Goal: Task Accomplishment & Management: Complete application form

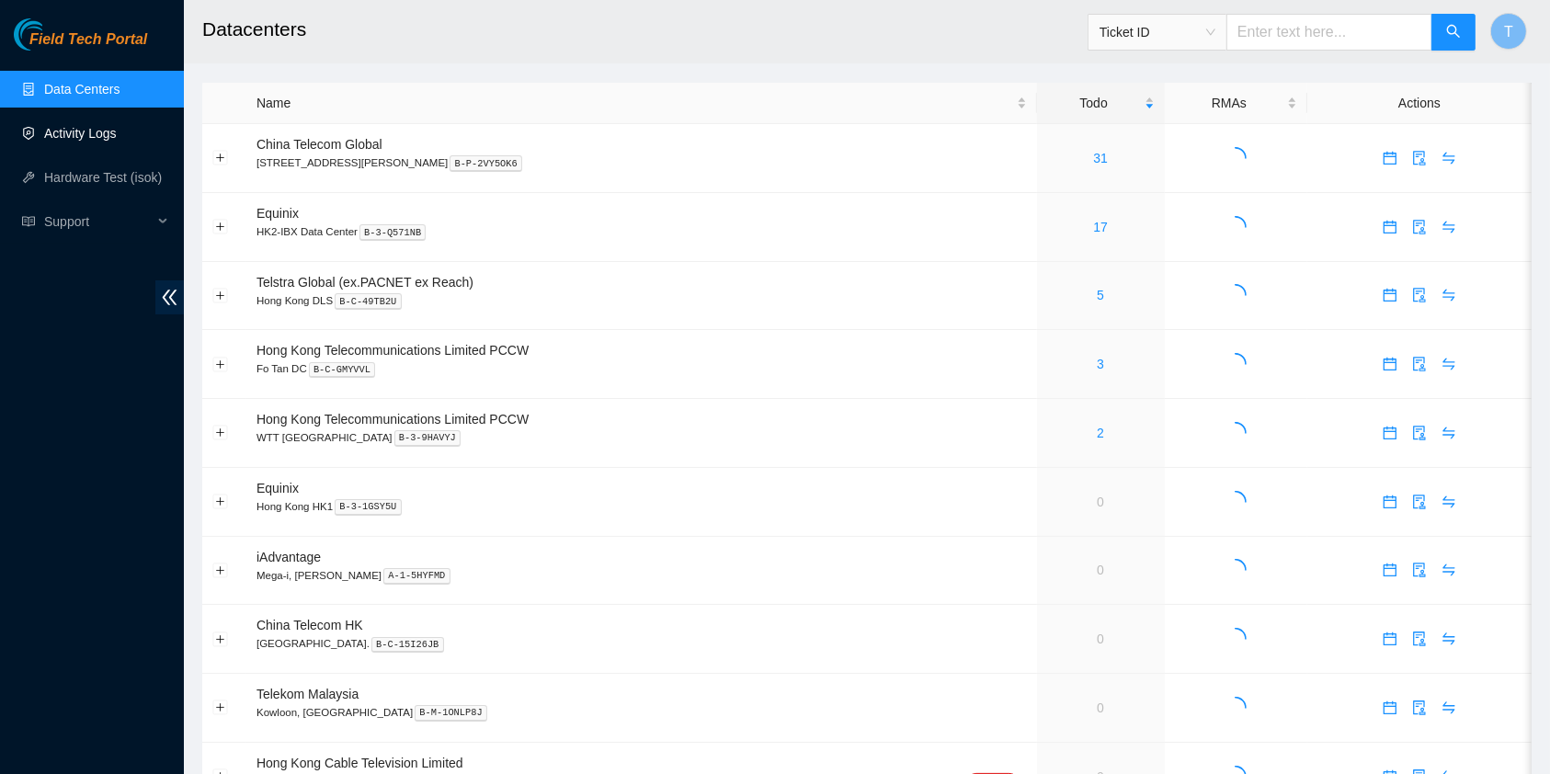
click at [73, 129] on link "Activity Logs" at bounding box center [80, 133] width 73 height 15
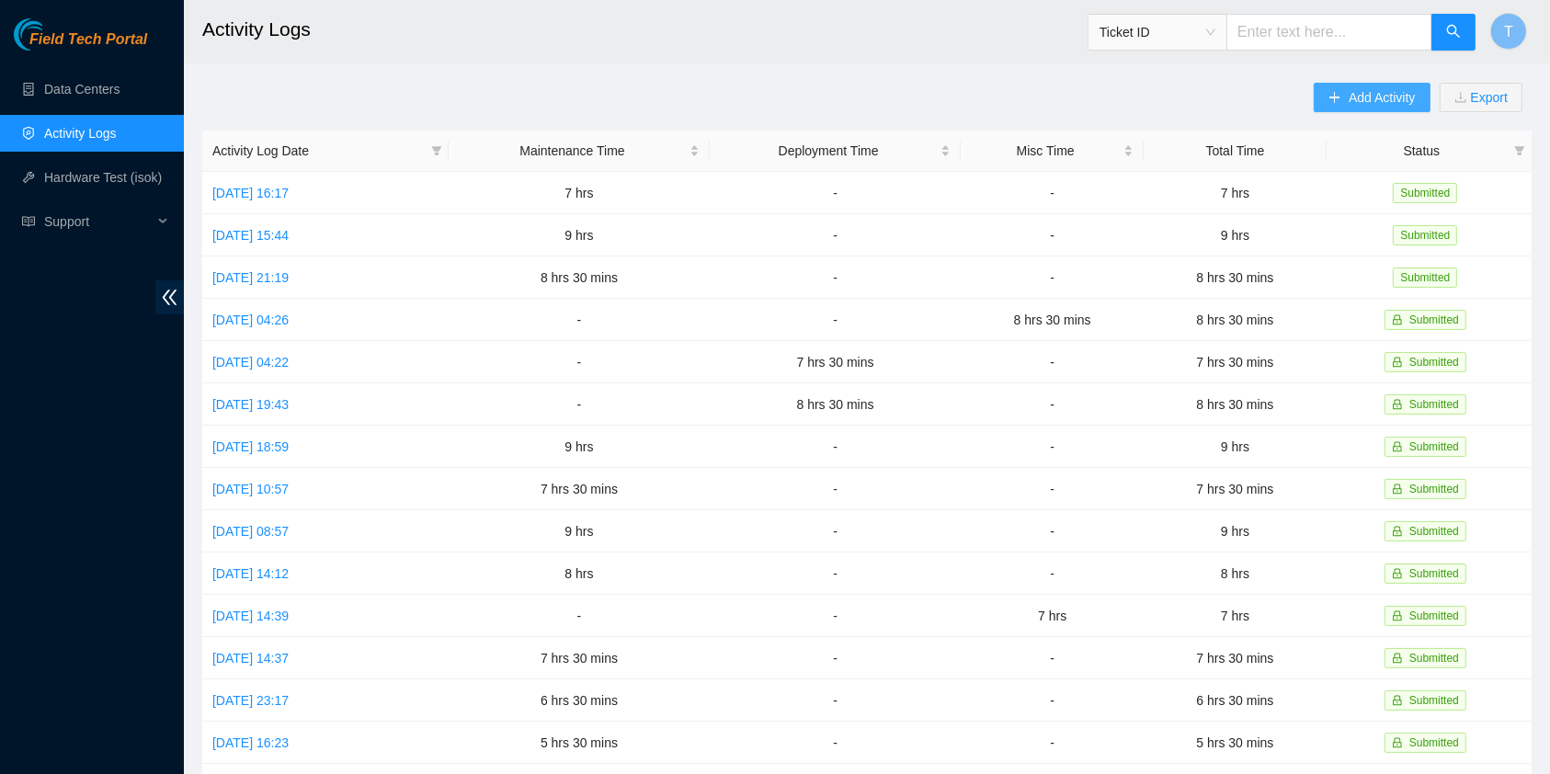
click at [1359, 87] on span "Add Activity" at bounding box center [1381, 97] width 66 height 20
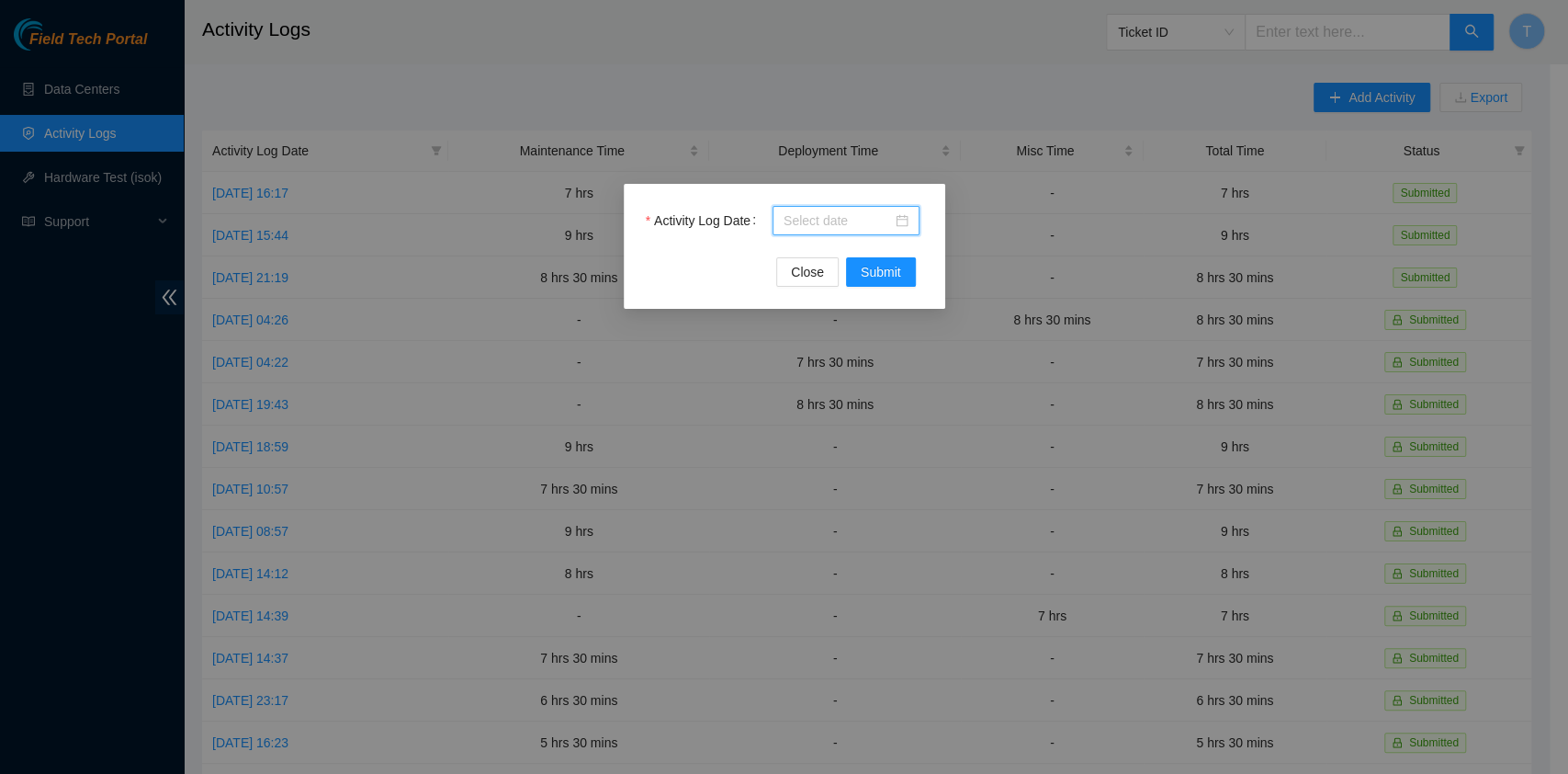
click at [881, 216] on input "Activity Log Date" at bounding box center [837, 220] width 108 height 20
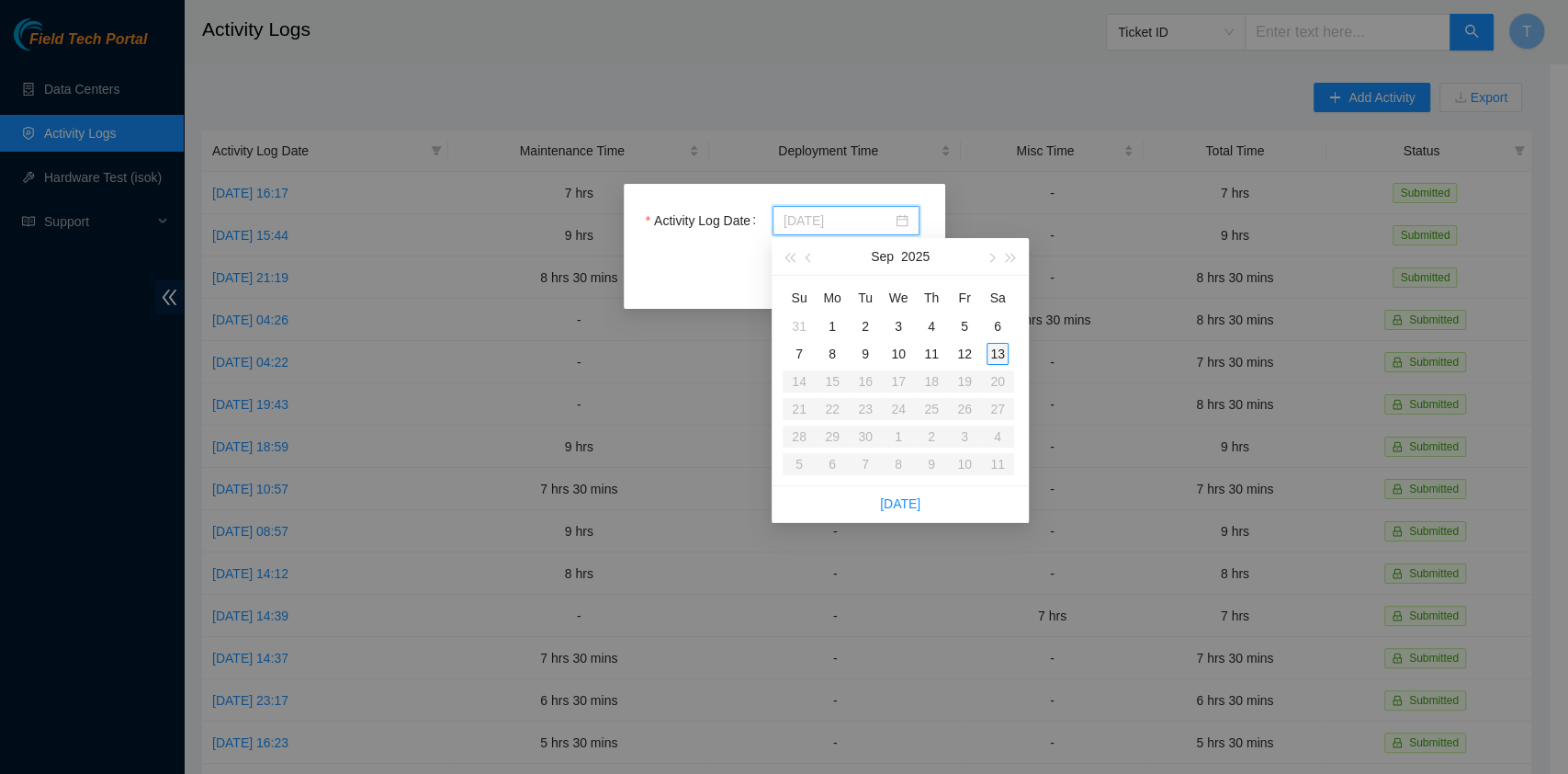
type input "[DATE]"
click at [995, 358] on div "13" at bounding box center [997, 354] width 22 height 22
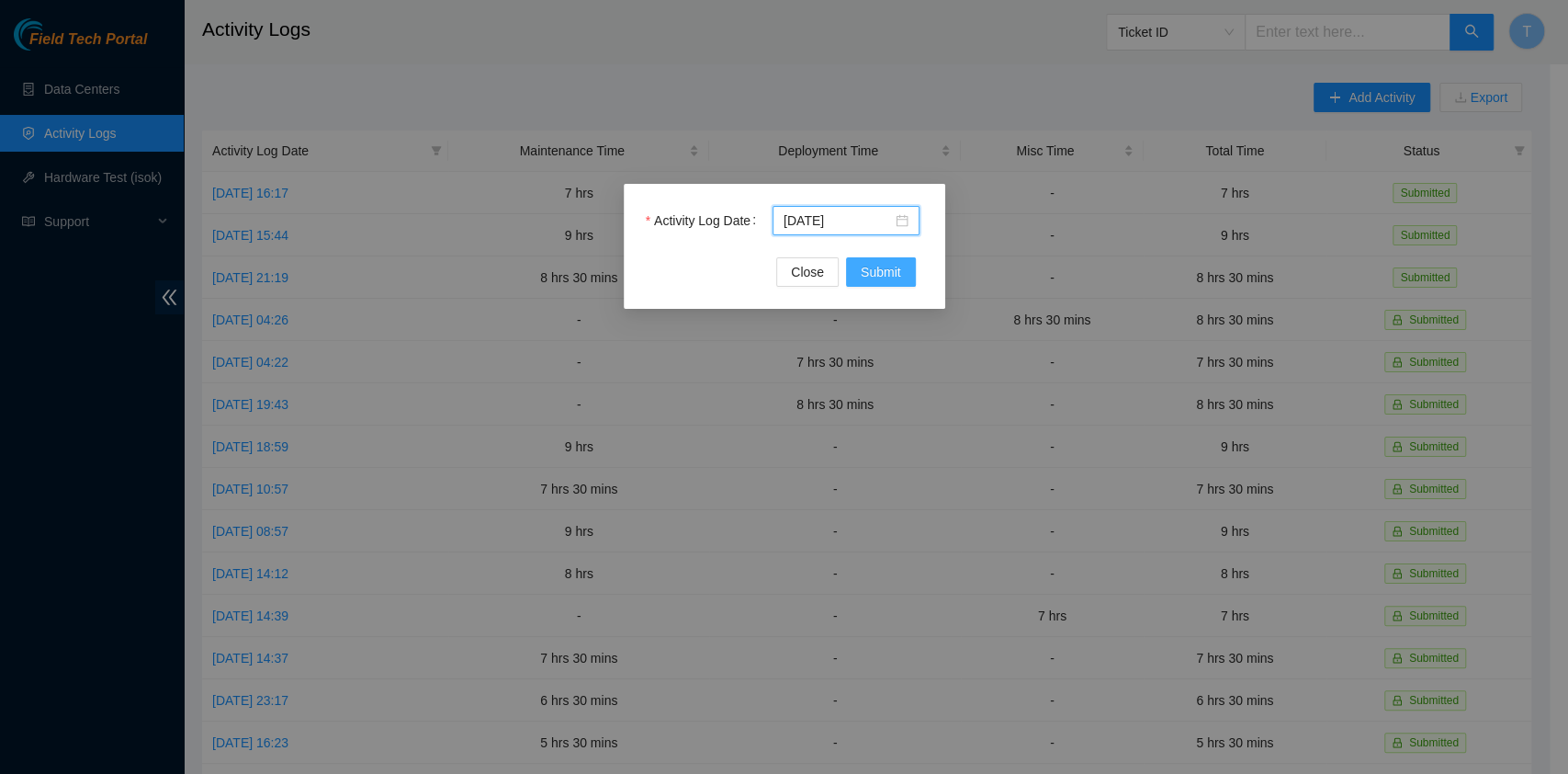
click at [901, 267] on button "Submit" at bounding box center [881, 271] width 70 height 29
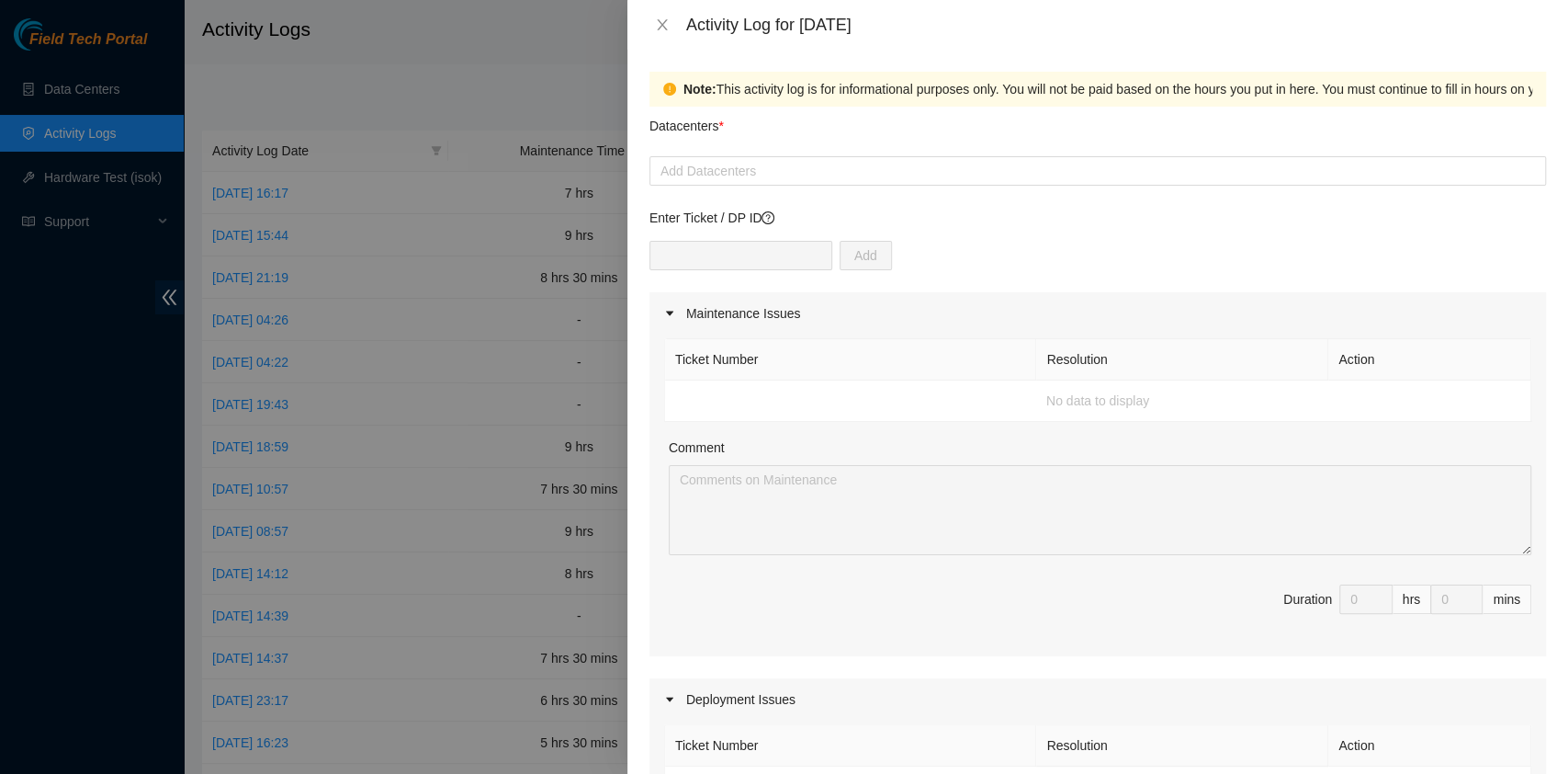
click at [757, 145] on div "Datacenters *" at bounding box center [1097, 132] width 896 height 50
click at [758, 154] on div "Datacenters *" at bounding box center [1097, 132] width 896 height 50
click at [760, 179] on div at bounding box center [1097, 171] width 887 height 22
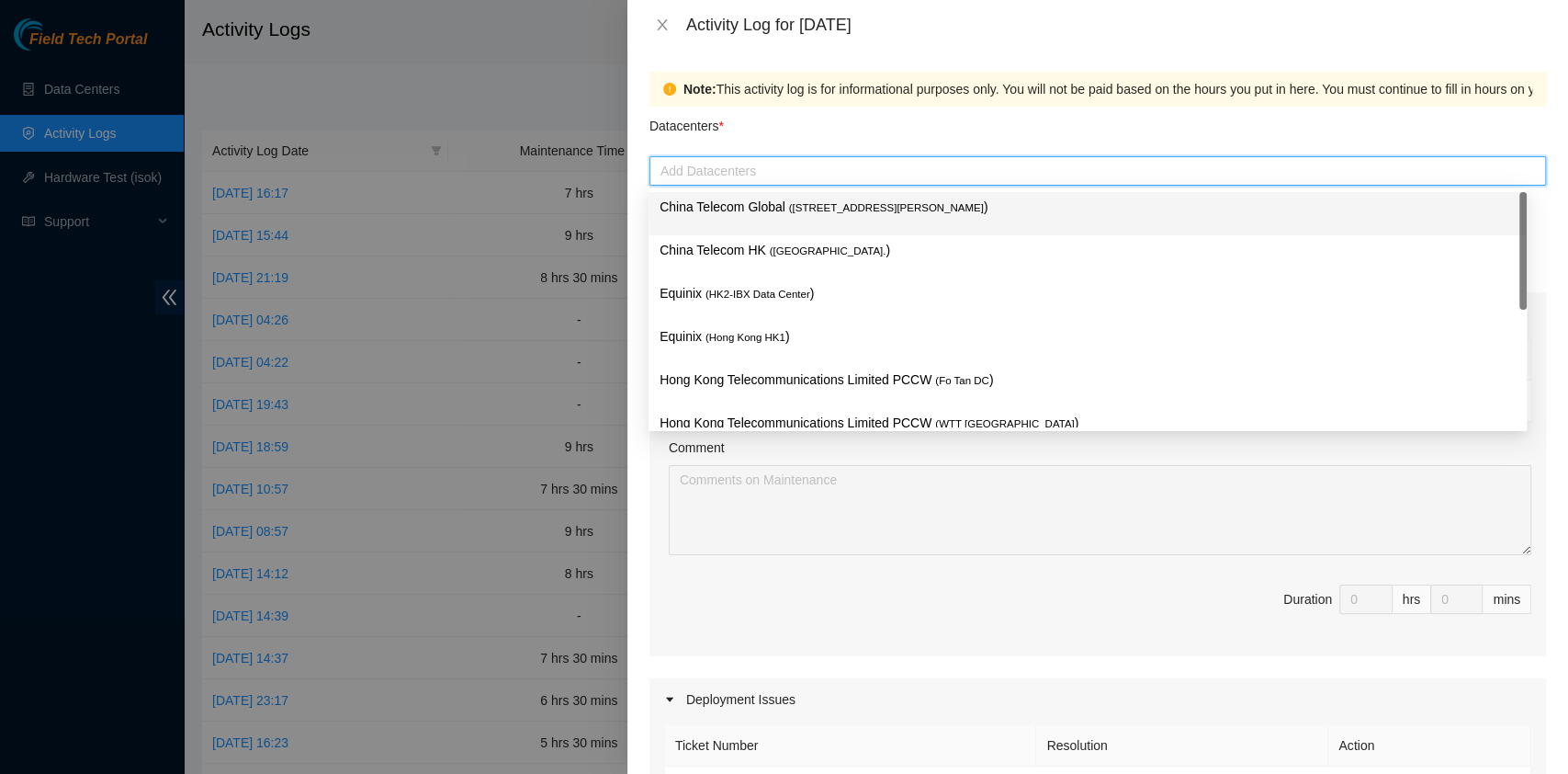
click at [760, 206] on p "China Telecom Global ( [STREET_ADDRESS][PERSON_NAME] )" at bounding box center [1087, 207] width 856 height 21
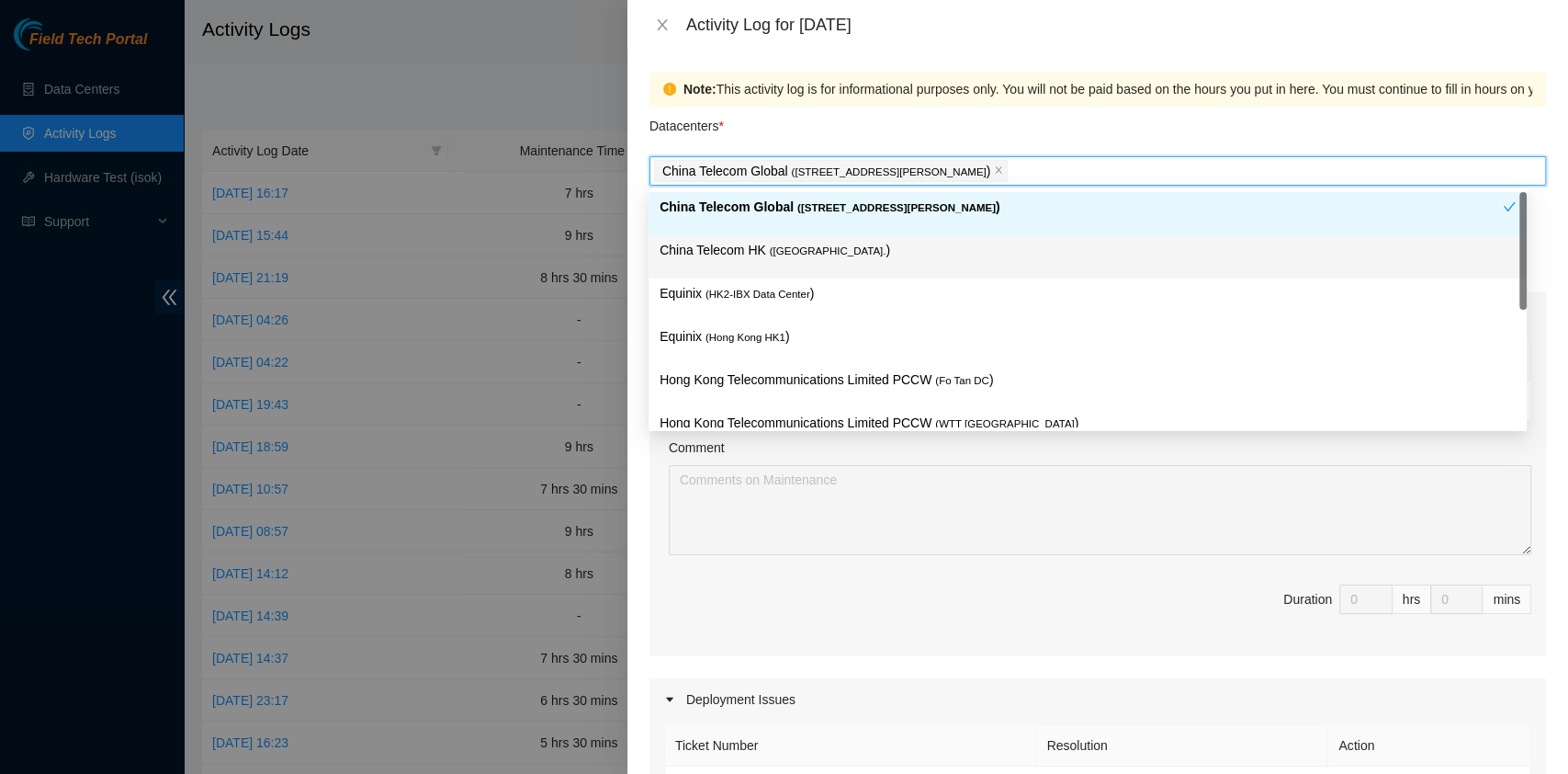
drag, startPoint x: 758, startPoint y: 248, endPoint x: 761, endPoint y: 275, distance: 27.2
click at [760, 250] on p "China Telecom HK ( [GEOGRAPHIC_DATA] )" at bounding box center [1087, 250] width 856 height 21
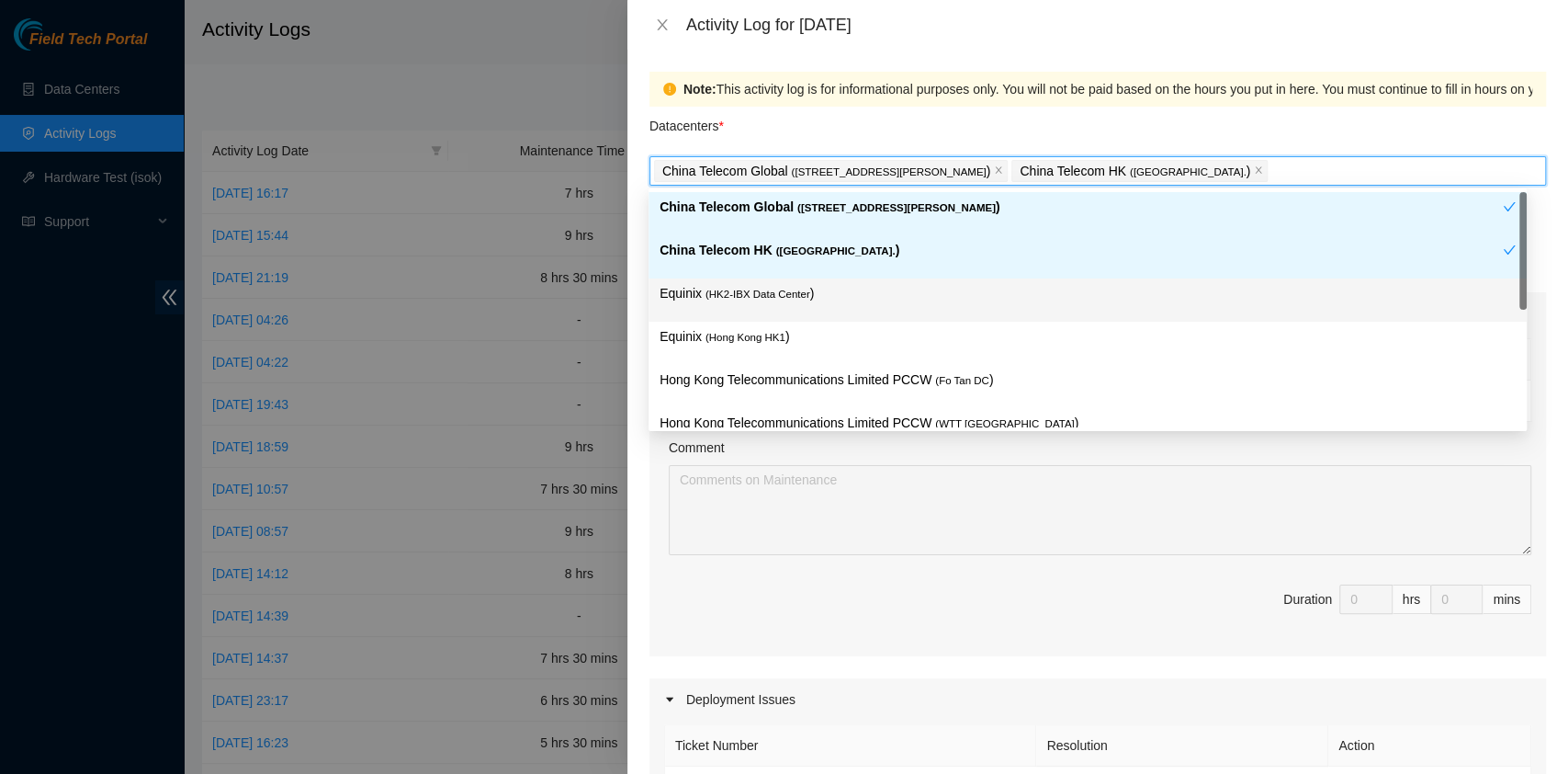
click at [762, 284] on p "Equinix ( HK2-IBX Data Center )" at bounding box center [1087, 293] width 856 height 21
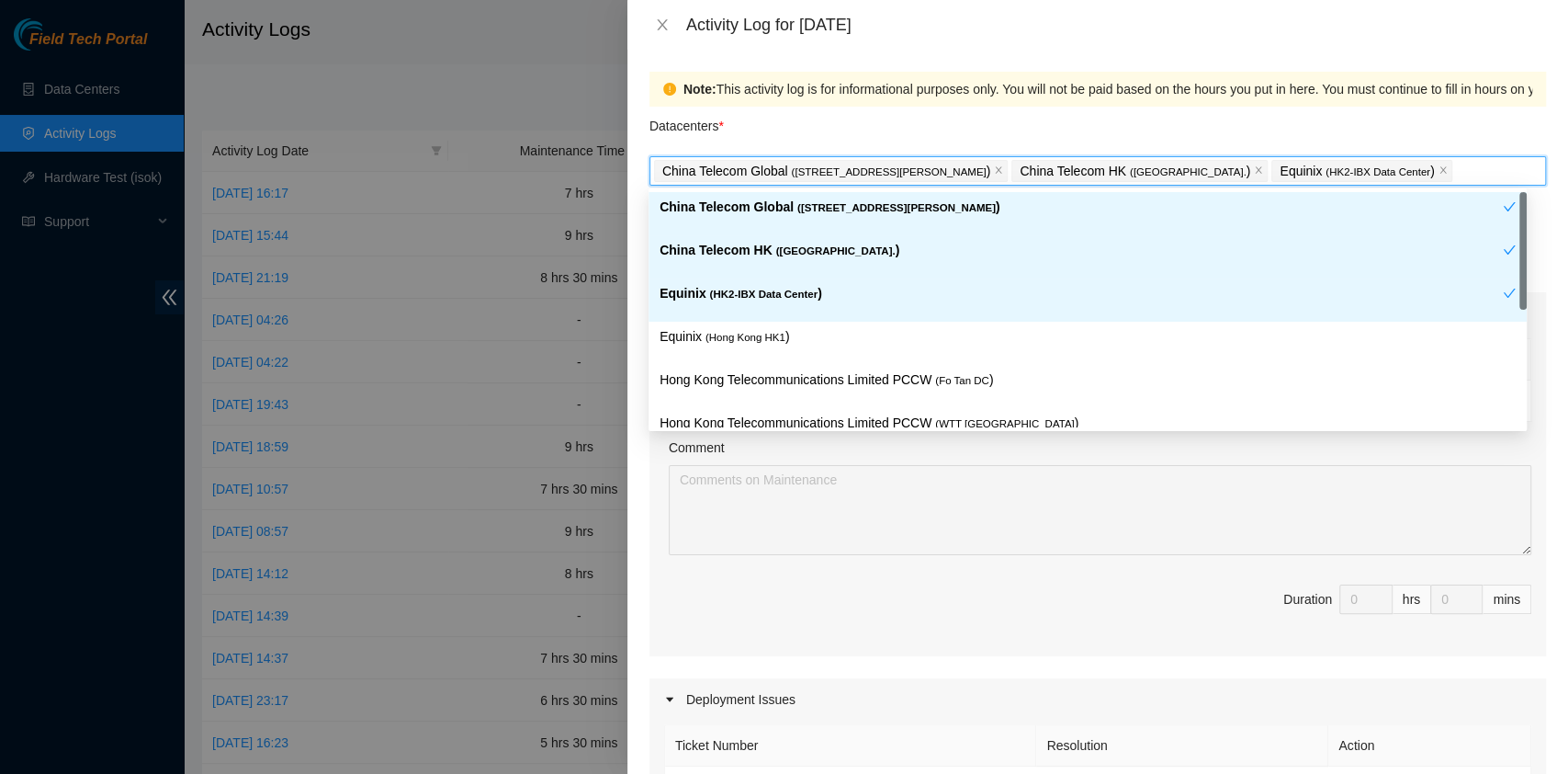
click at [764, 320] on div "Equinix ( HK2-IBX Data Center )" at bounding box center [1087, 300] width 878 height 43
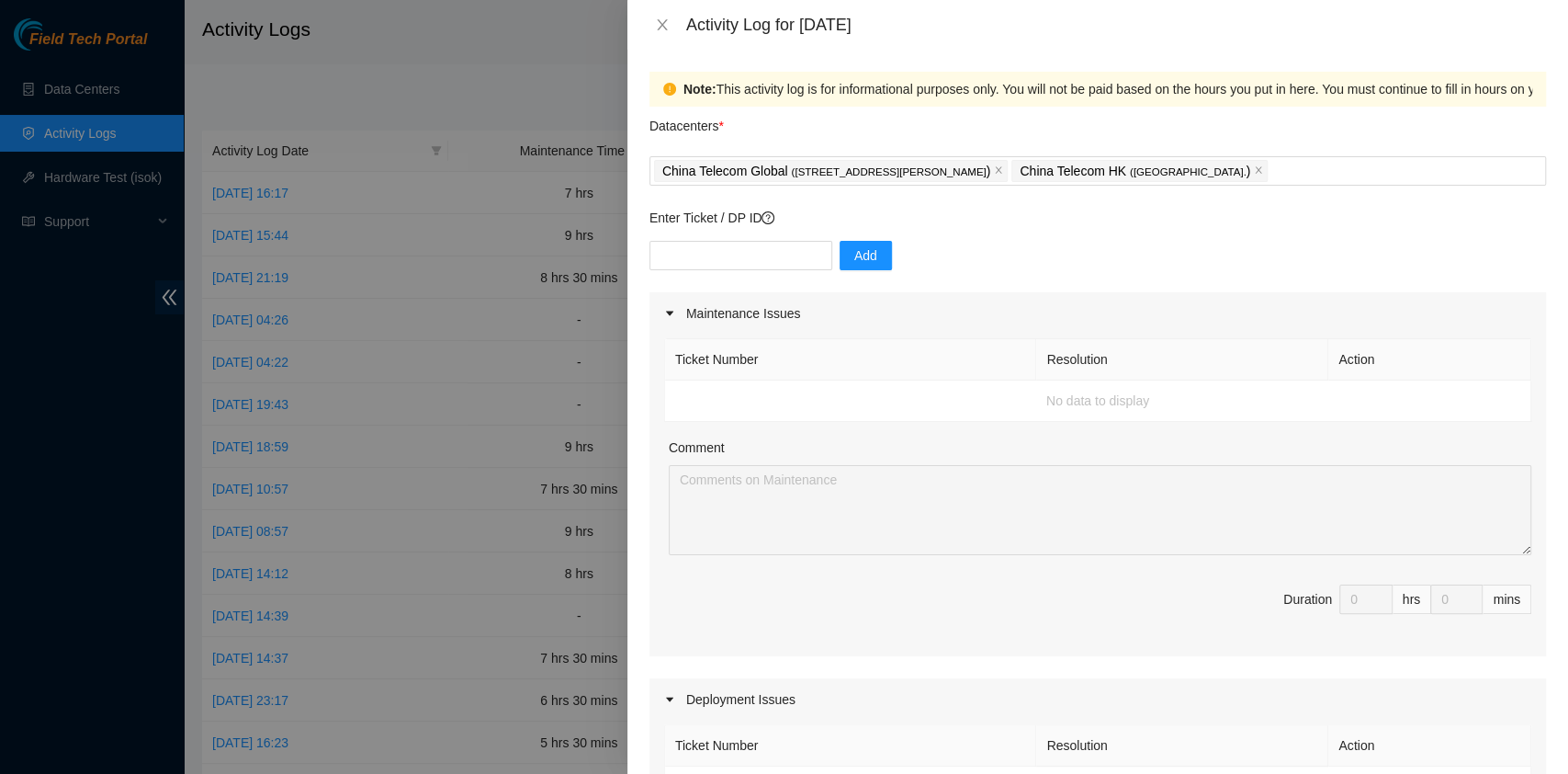
click at [767, 97] on div "Note: This activity log is for informational purposes only. You will not be pai…" at bounding box center [1254, 89] width 1142 height 20
click at [1382, 276] on div "Add" at bounding box center [1097, 266] width 896 height 51
click at [734, 271] on div "Add" at bounding box center [1097, 266] width 896 height 51
click at [740, 268] on input "text" at bounding box center [741, 255] width 183 height 29
paste input "B-W-15DM02O"
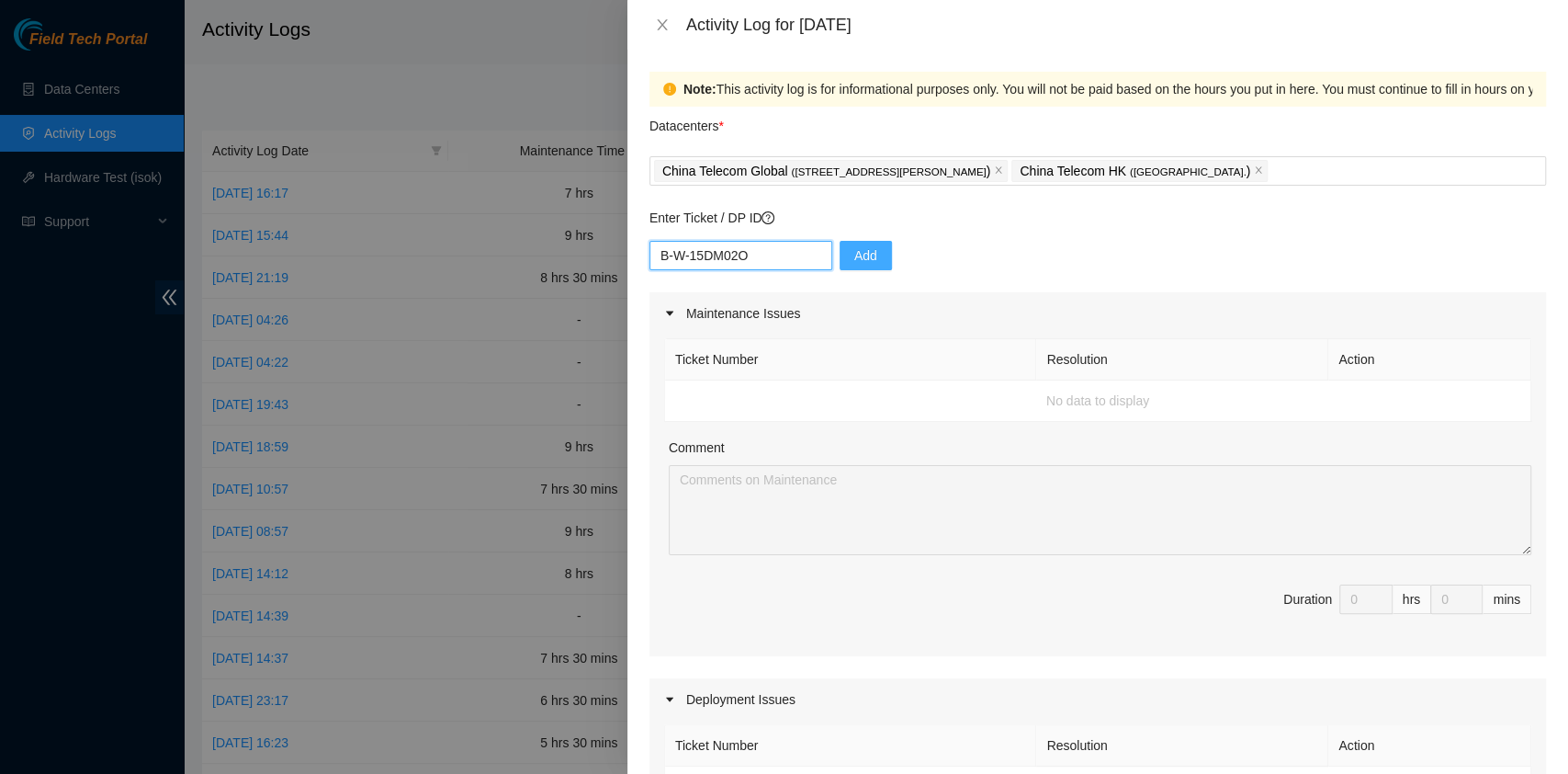
type input "B-W-15DM02O"
click at [854, 263] on span "Add" at bounding box center [865, 255] width 23 height 20
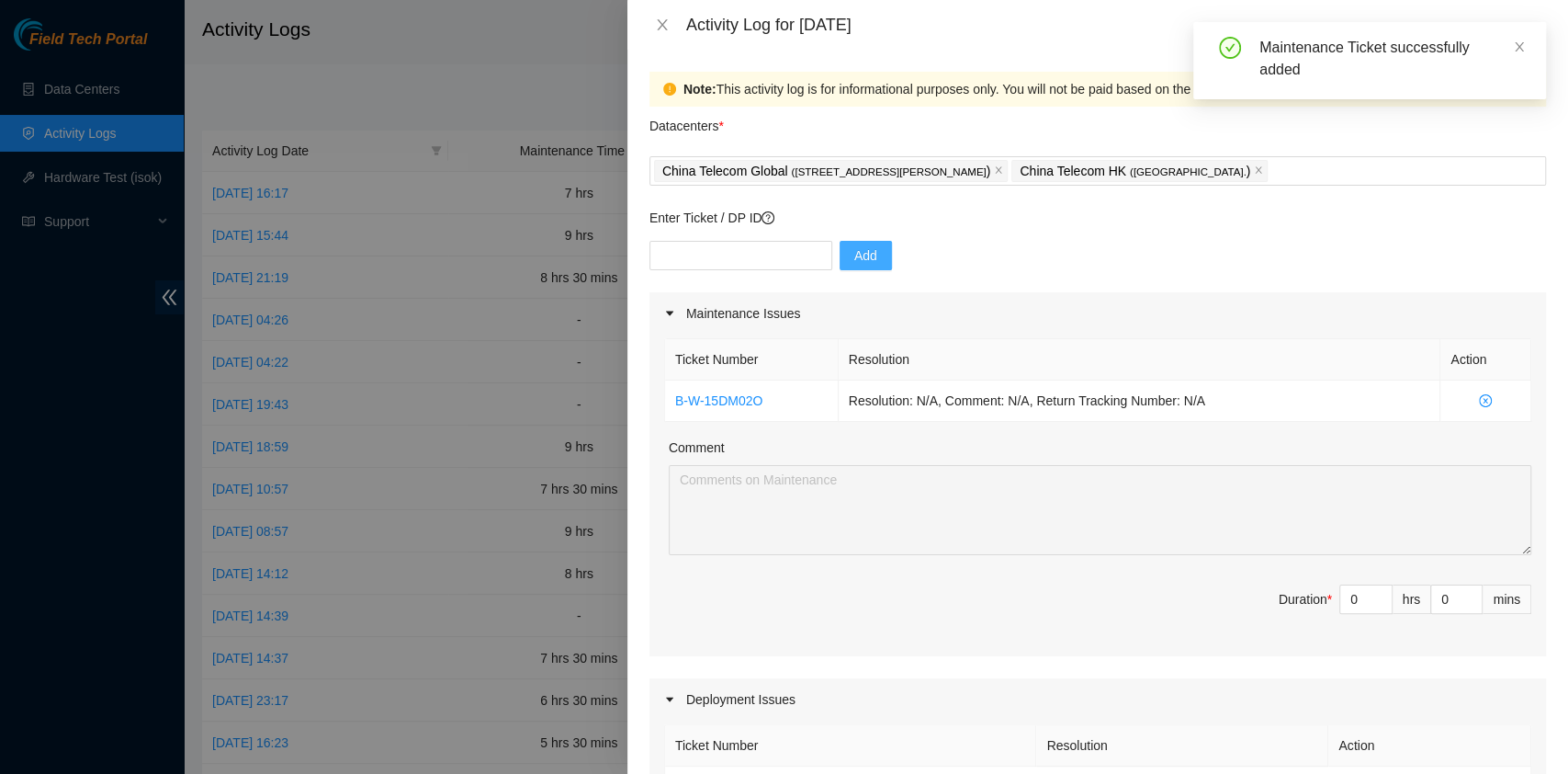
click at [1423, 287] on div "Add" at bounding box center [1097, 266] width 896 height 51
click at [787, 251] on input "text" at bounding box center [741, 255] width 183 height 29
paste input "B-W-147KH7C"
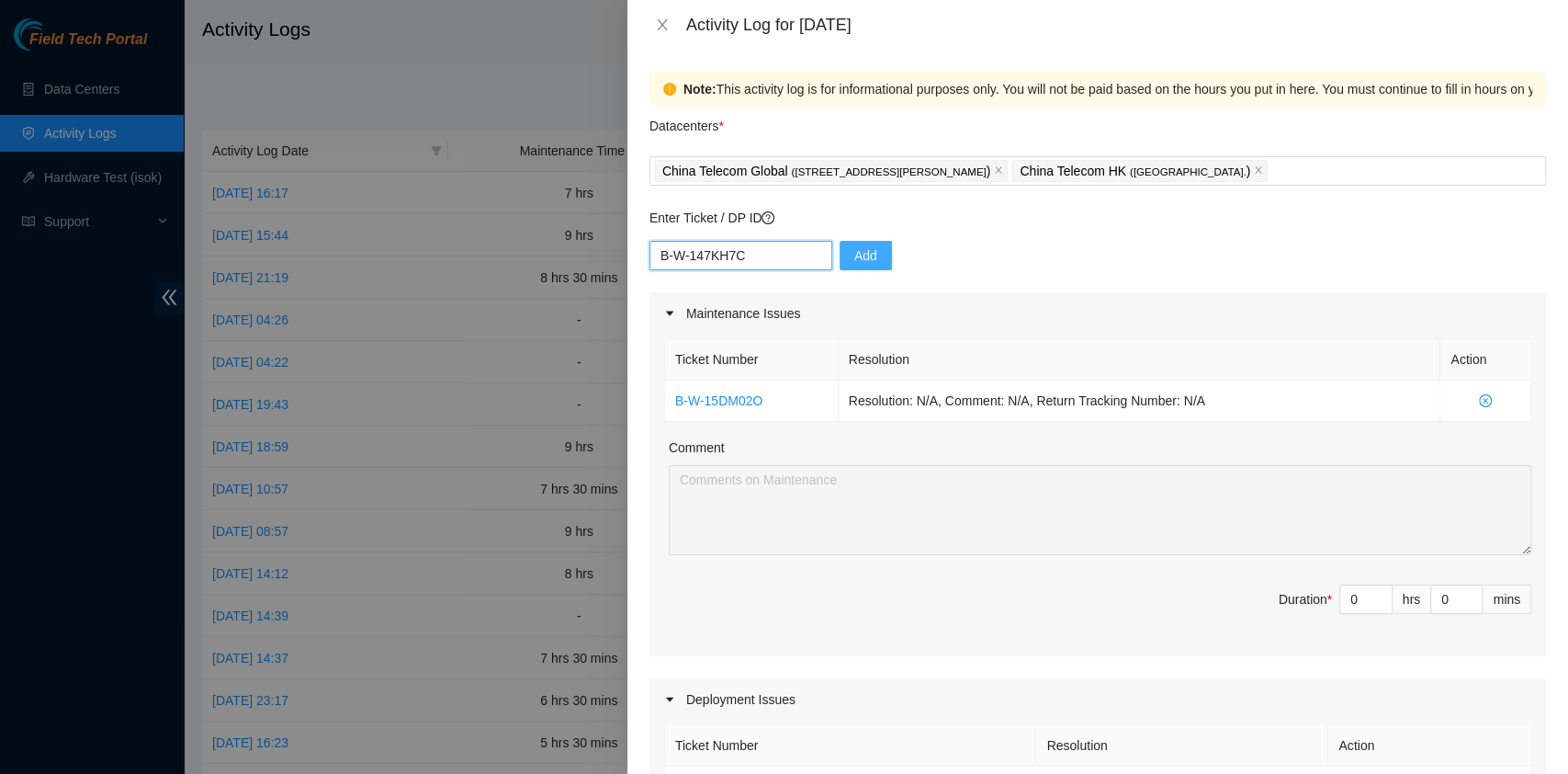
type input "B-W-147KH7C"
click at [822, 254] on div "B-W-147KH7C Add" at bounding box center [1097, 266] width 896 height 51
click at [854, 256] on span "Add" at bounding box center [865, 255] width 23 height 20
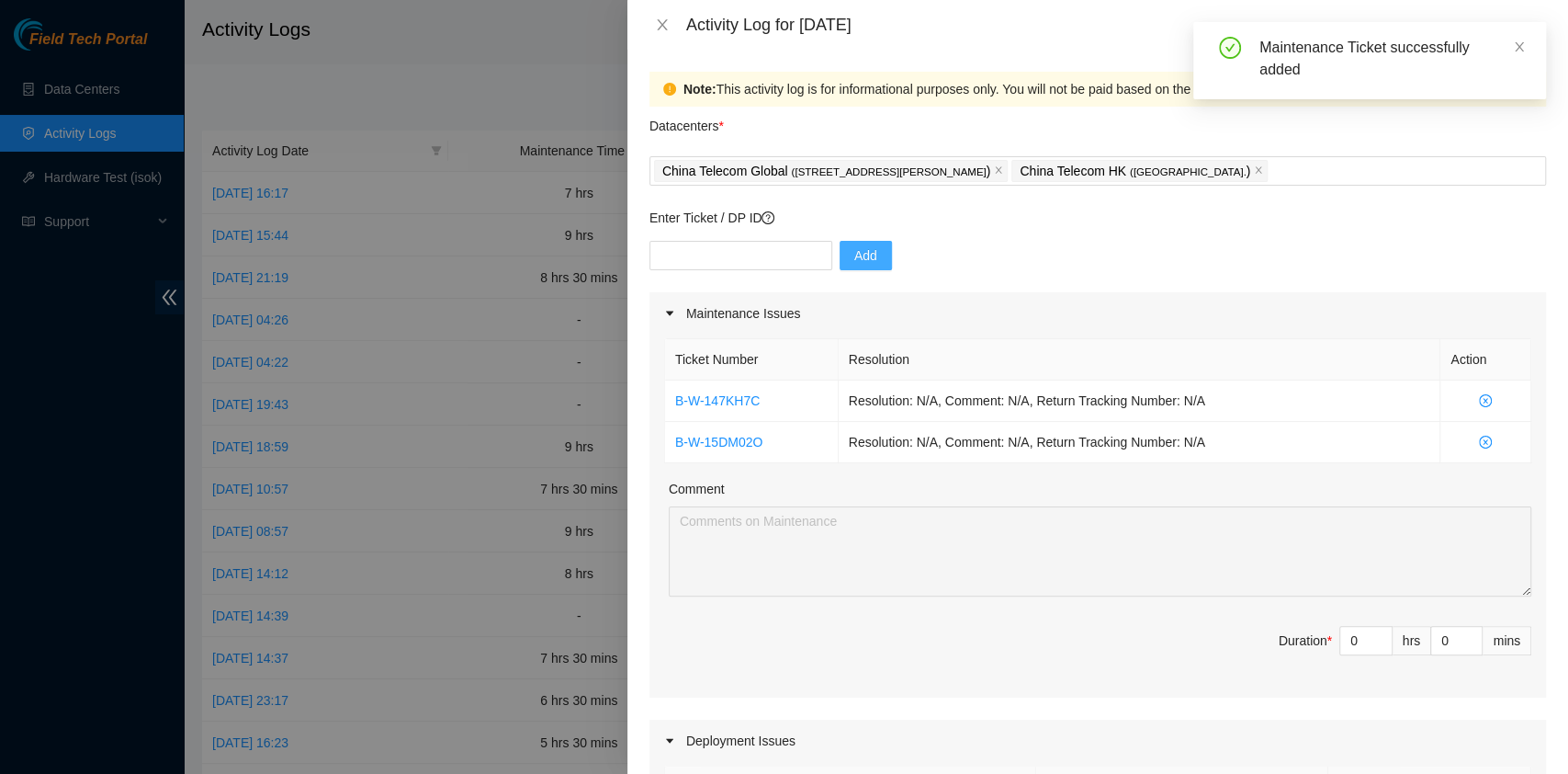
click at [1286, 480] on div "Comment" at bounding box center [1099, 493] width 862 height 28
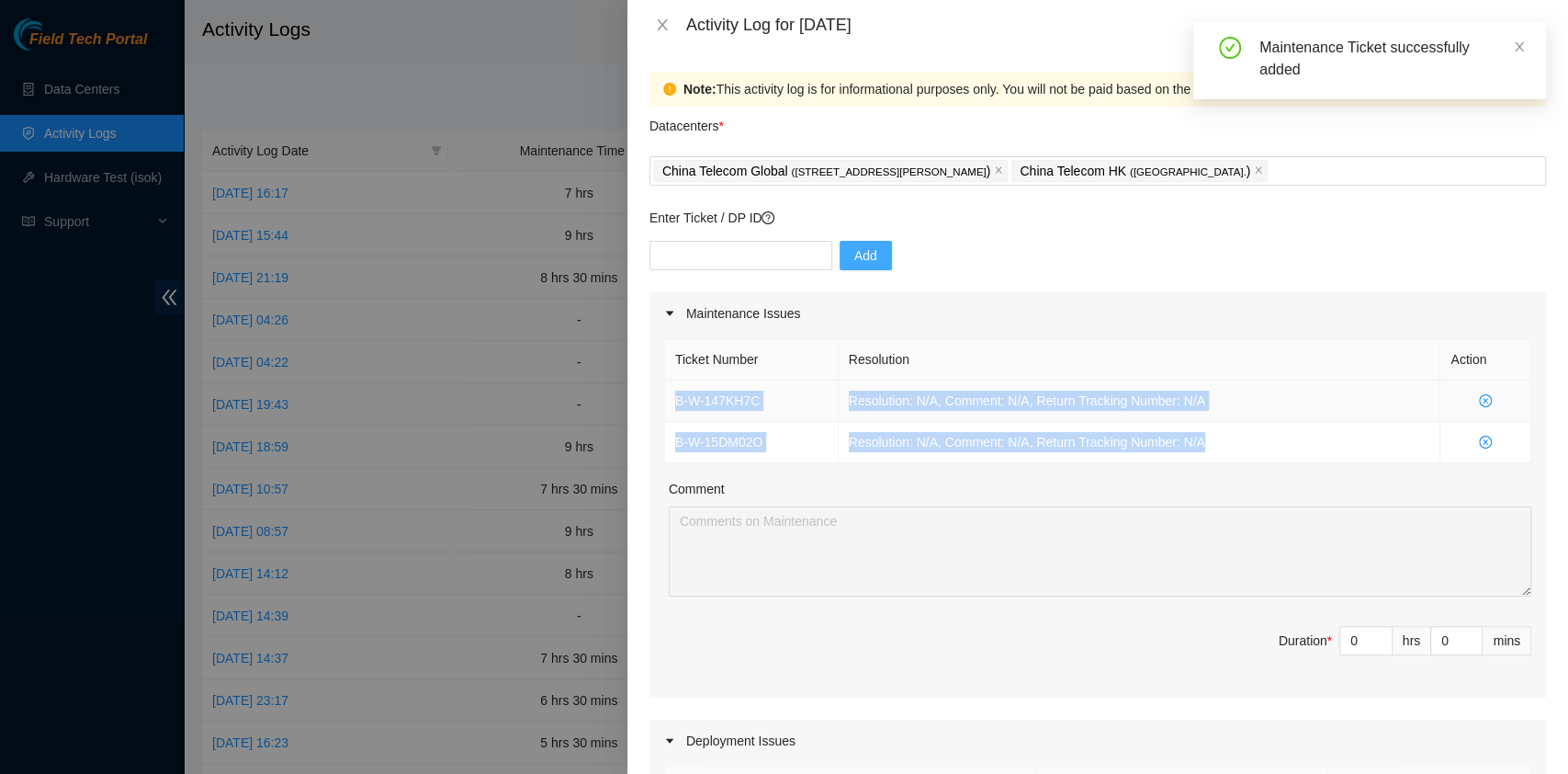
drag, startPoint x: 1264, startPoint y: 462, endPoint x: 669, endPoint y: 393, distance: 599.0
click at [669, 393] on div "Ticket Number Resolution Action B-W-147KH7C Resolution: N/A, Comment: N/A, Retu…" at bounding box center [1097, 516] width 896 height 363
copy tbody "B-W-147KH7C Resolution: N/A, Comment: N/A, Return Tracking Number: N/A B-W-15DM…"
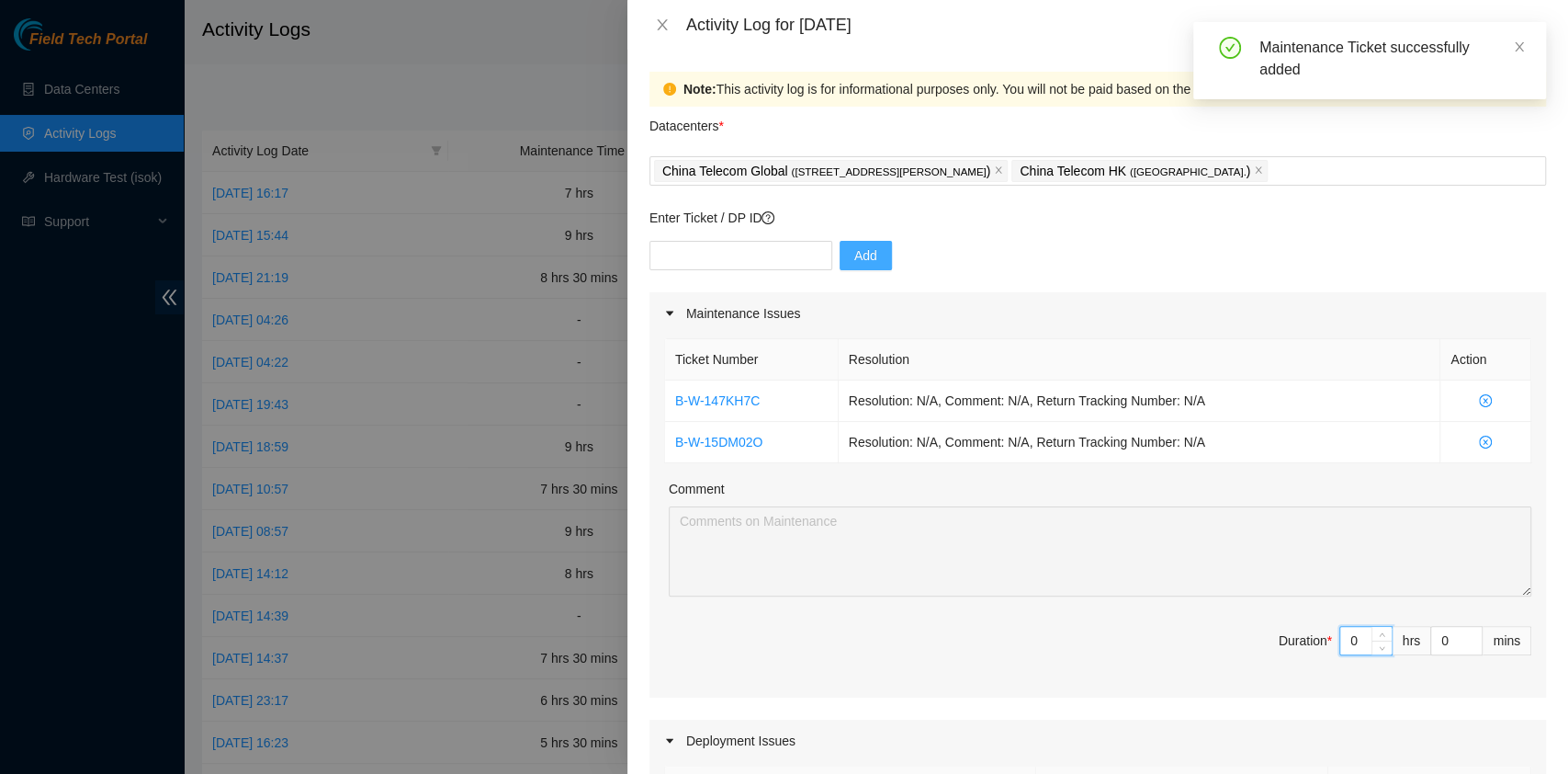
drag, startPoint x: 1345, startPoint y: 647, endPoint x: 1256, endPoint y: 643, distance: 89.1
click at [1256, 643] on span "Duration * 0 hrs 0 mins" at bounding box center [1098, 651] width 867 height 51
type input "7"
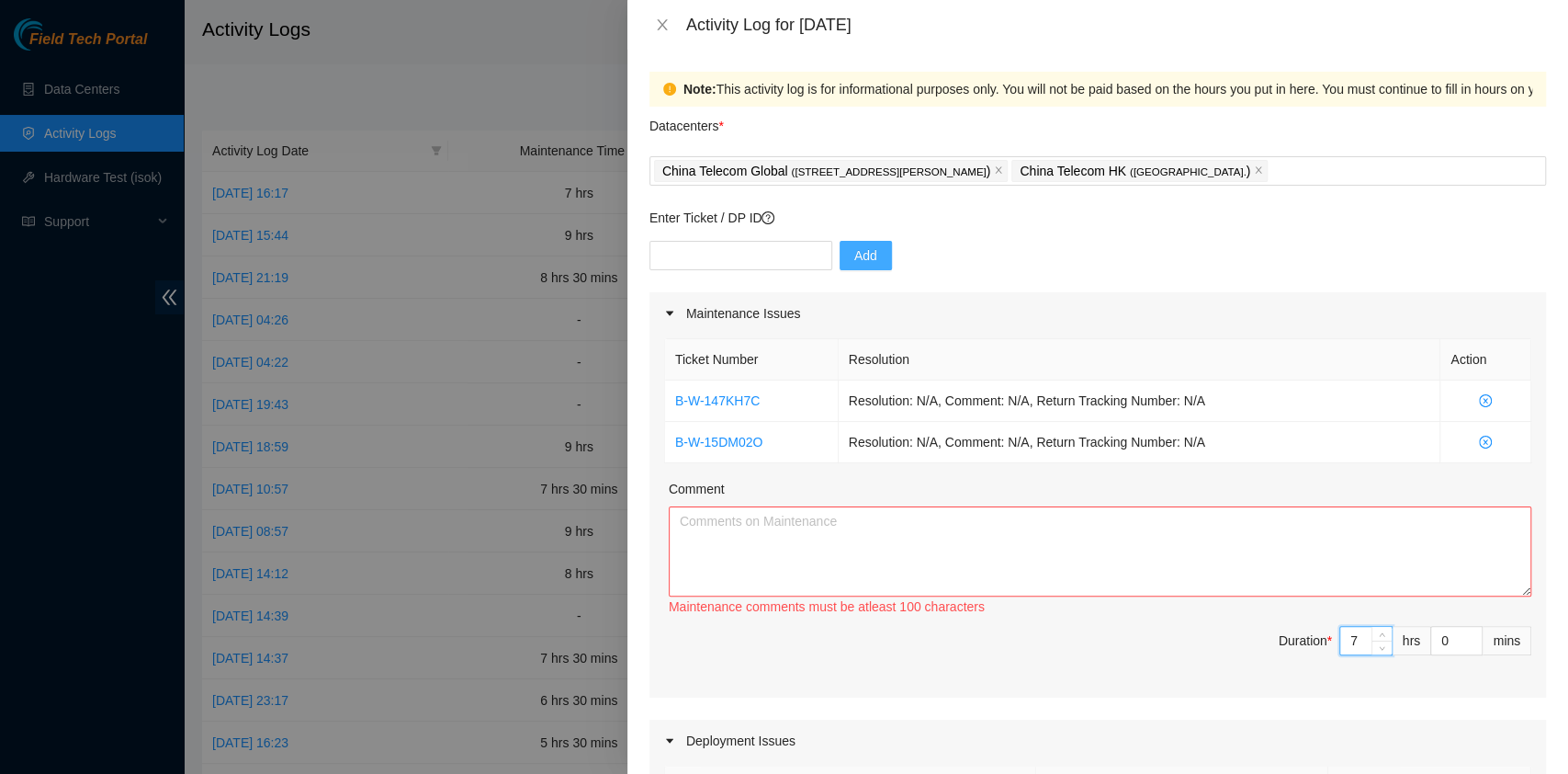
type input "7"
type input "3"
type input "30"
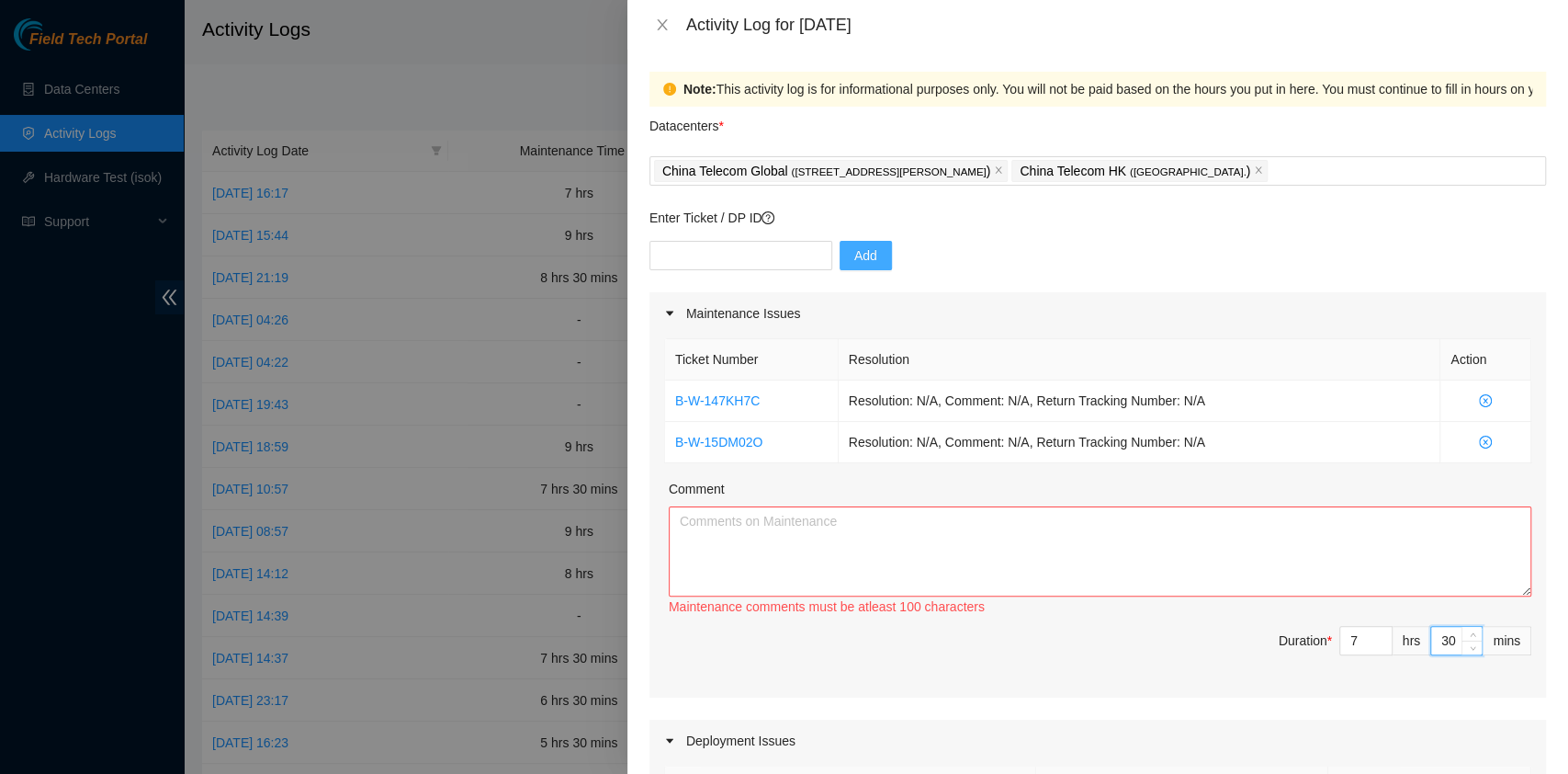
type input "30"
click at [1024, 575] on textarea "Comment" at bounding box center [1099, 551] width 862 height 90
paste textarea "B-W-147KH7C Resolution: N/A, Comment: N/A, Return Tracking Number: N/A B-W-15DM…"
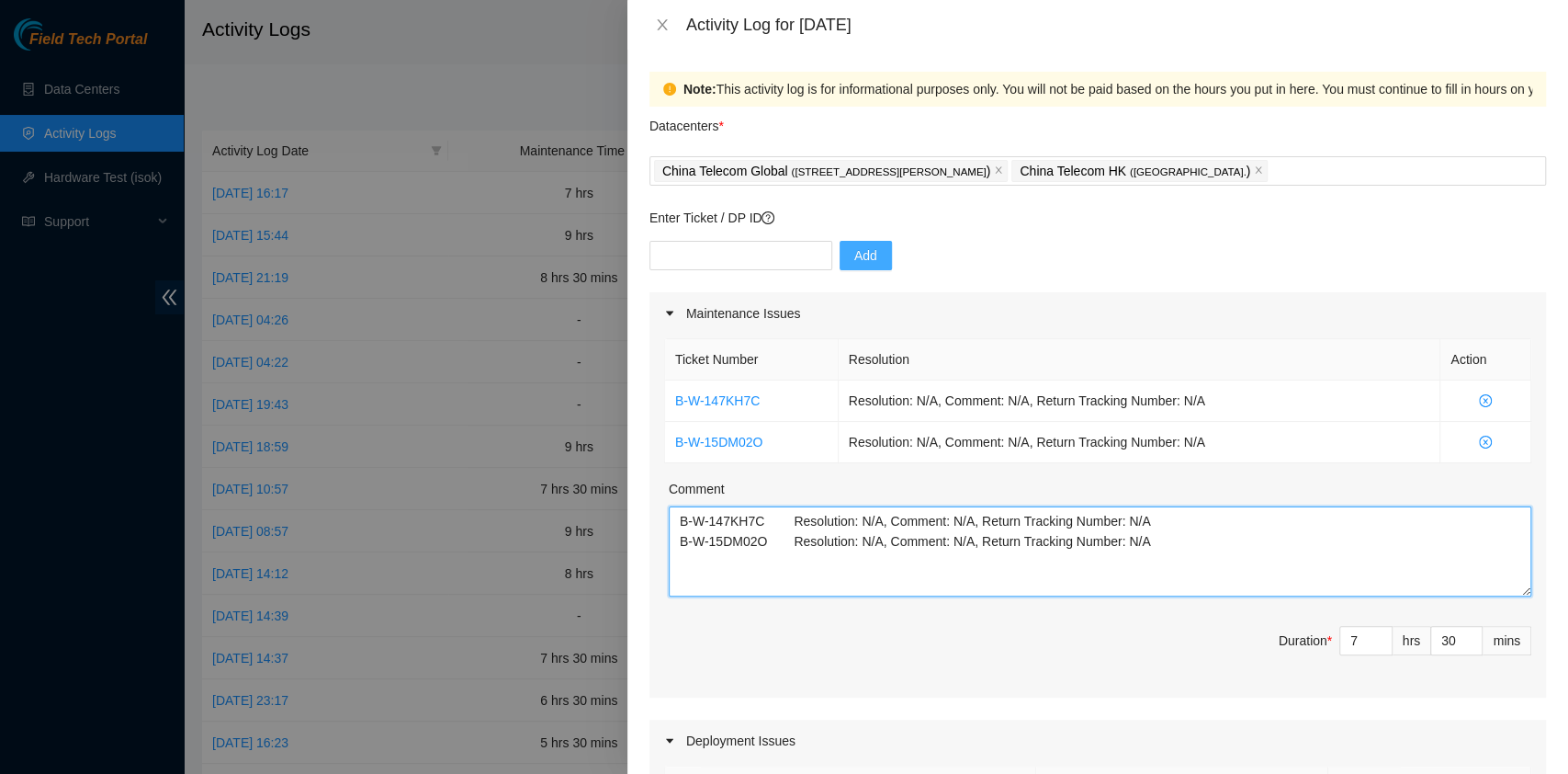
drag, startPoint x: 1185, startPoint y: 530, endPoint x: 1187, endPoint y: 543, distance: 13.2
click at [1185, 530] on textarea "B-W-147KH7C Resolution: N/A, Comment: N/A, Return Tracking Number: N/A B-W-15DM…" at bounding box center [1099, 551] width 862 height 90
click at [1187, 543] on textarea "B-W-147KH7C Resolution: N/A, Comment: N/A, Return Tracking Number: N/A B-W-15DM…" at bounding box center [1099, 551] width 862 height 90
paste textarea "B-W-15DM02O Network ticket B-W-147KH7C _ Rids trouble shoot"
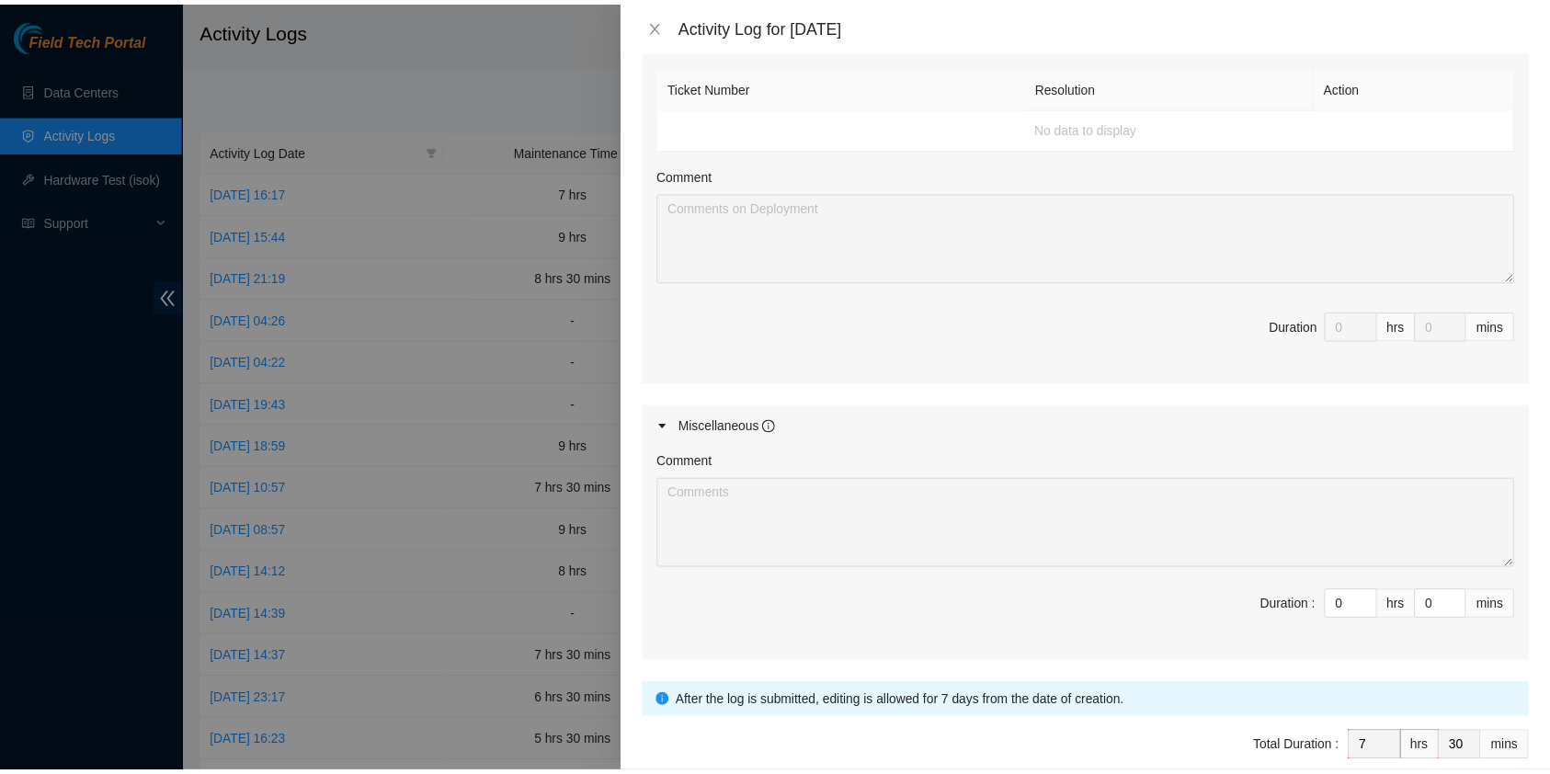
scroll to position [790, 0]
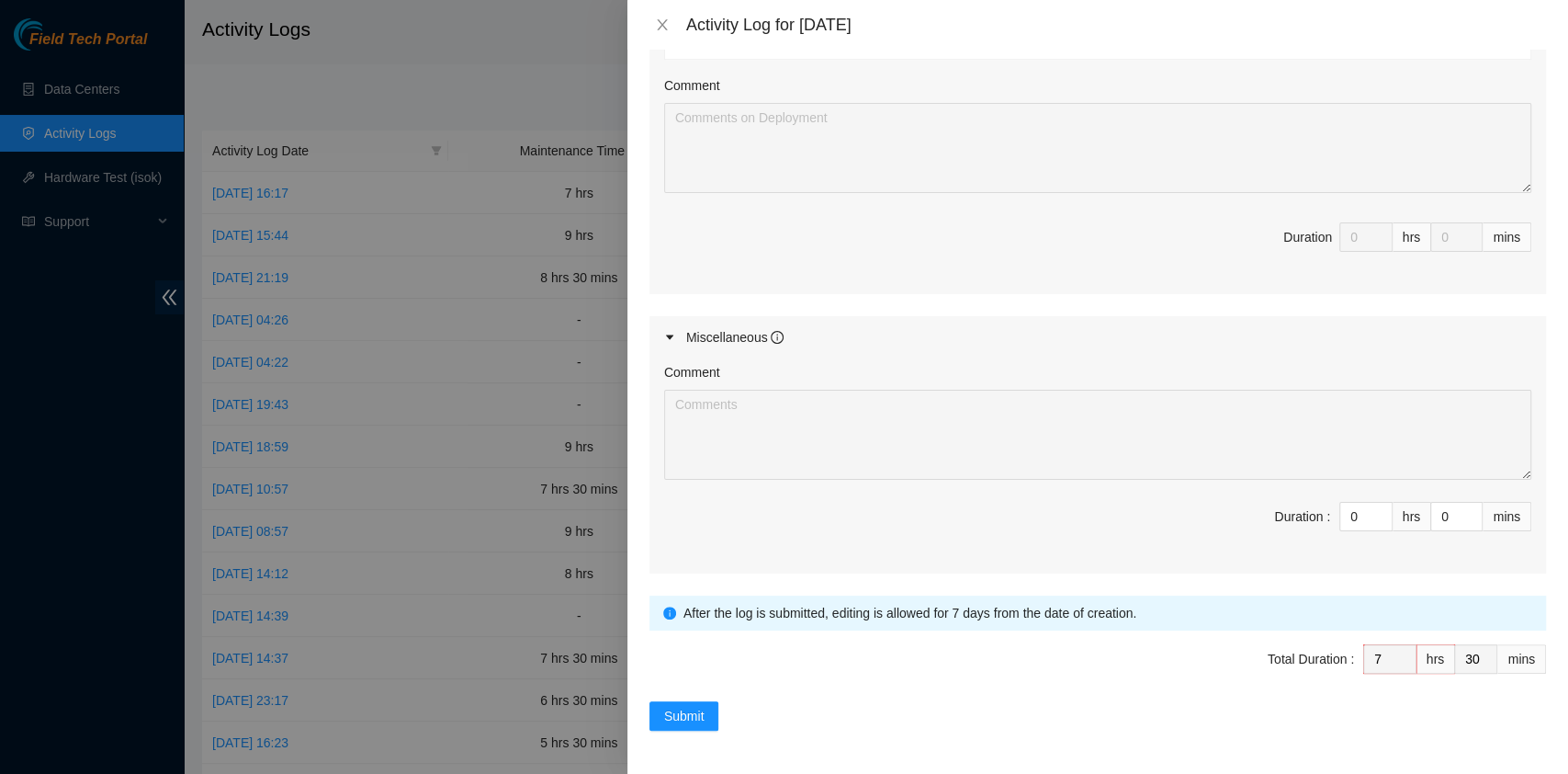
type textarea "B-W-147KH7C Resolution: N/A, Comment: N/A, Return Tracking Number: N/A B-W-15DM…"
click at [695, 696] on form "Datacenters * China Telecom Global ( [STREET_ADDRESS][PERSON_NAME] Telecom HK (…" at bounding box center [1097, 24] width 896 height 1414
click at [688, 715] on span "Submit" at bounding box center [685, 716] width 40 height 20
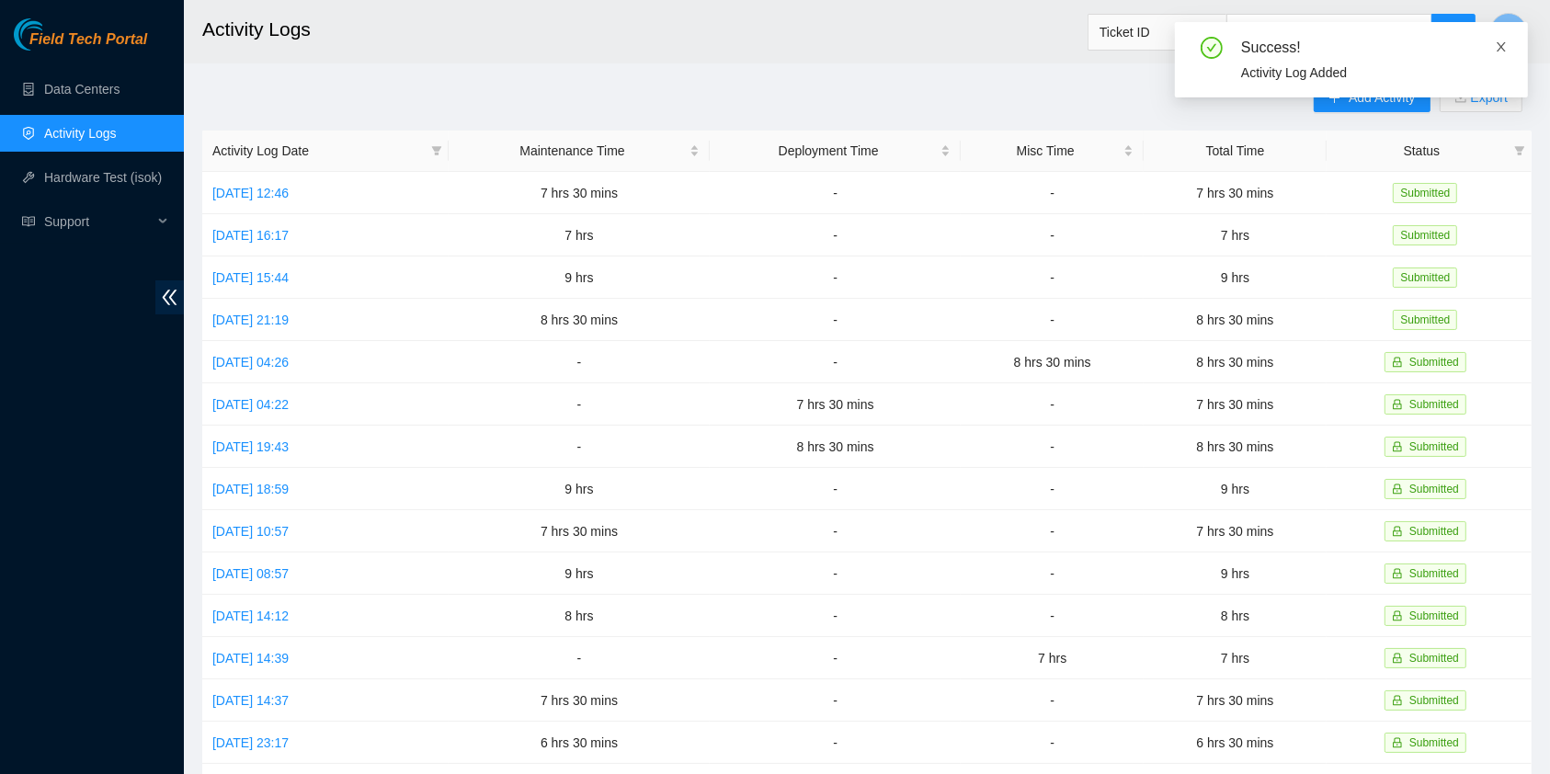
click at [1503, 43] on icon "close" at bounding box center [1500, 46] width 9 height 9
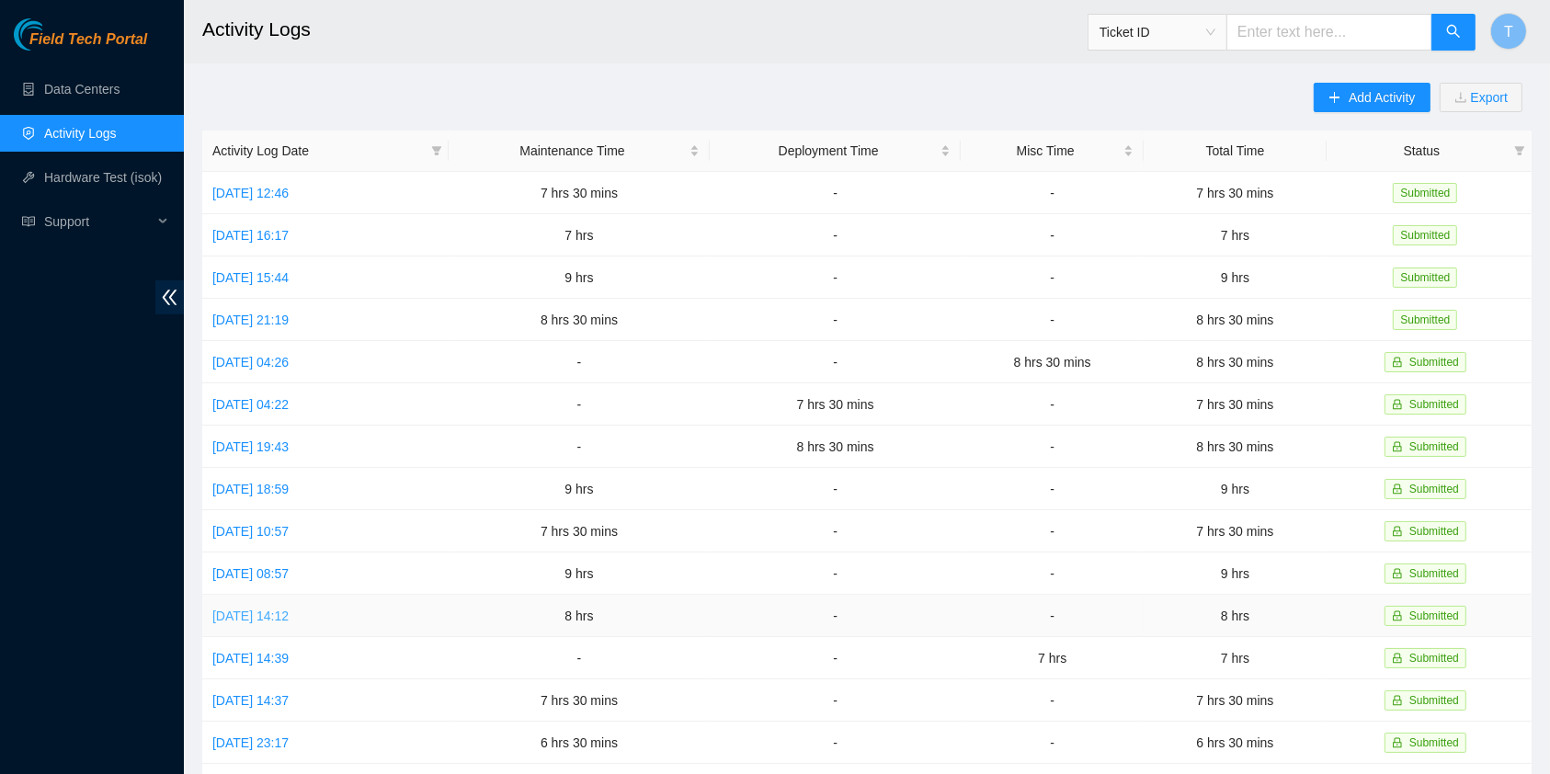
click at [289, 609] on link "[DATE] 14:12" at bounding box center [250, 616] width 76 height 15
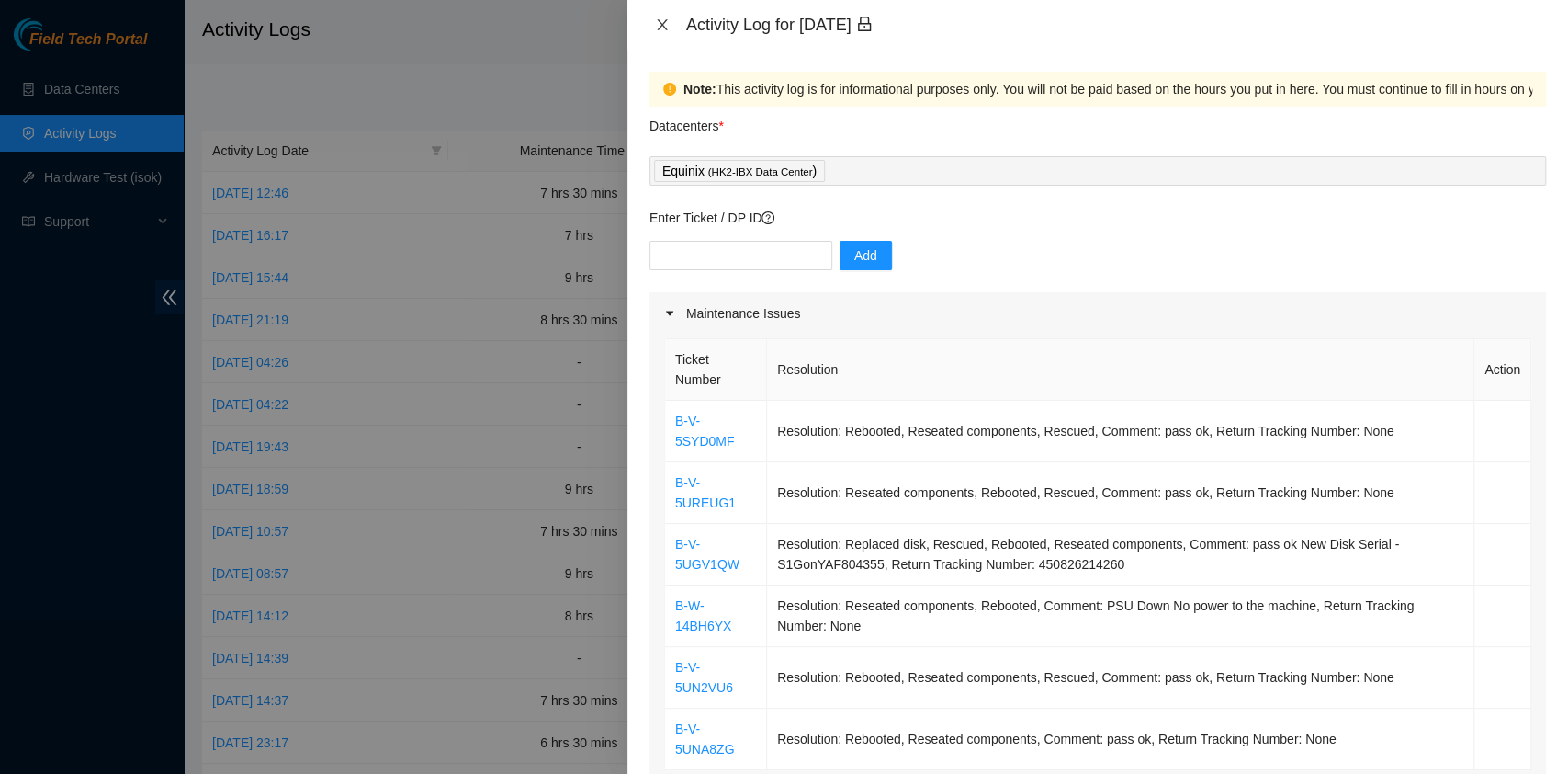
click at [665, 22] on icon "close" at bounding box center [662, 24] width 15 height 15
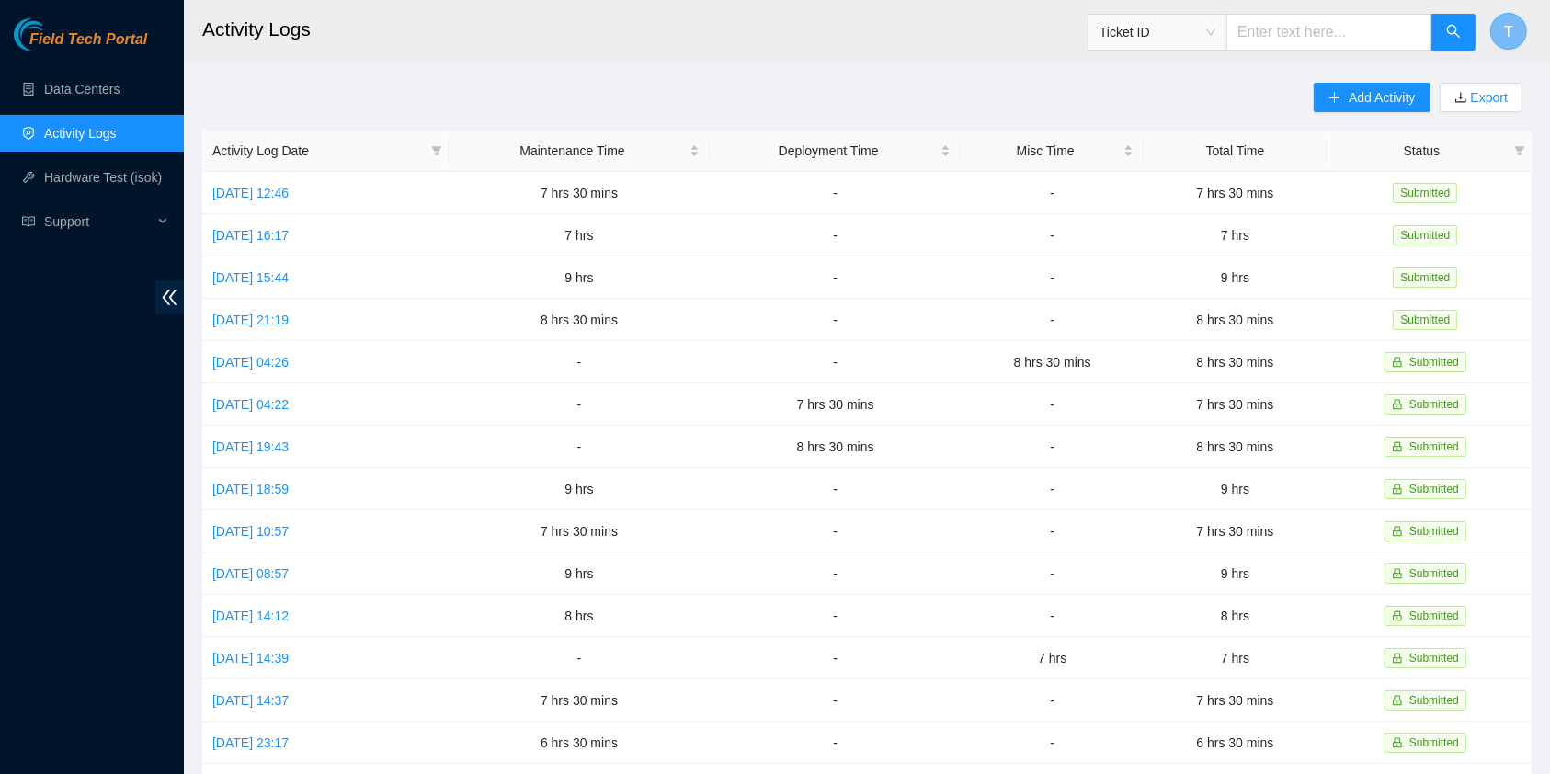
click at [1509, 28] on span "T" at bounding box center [1508, 31] width 9 height 23
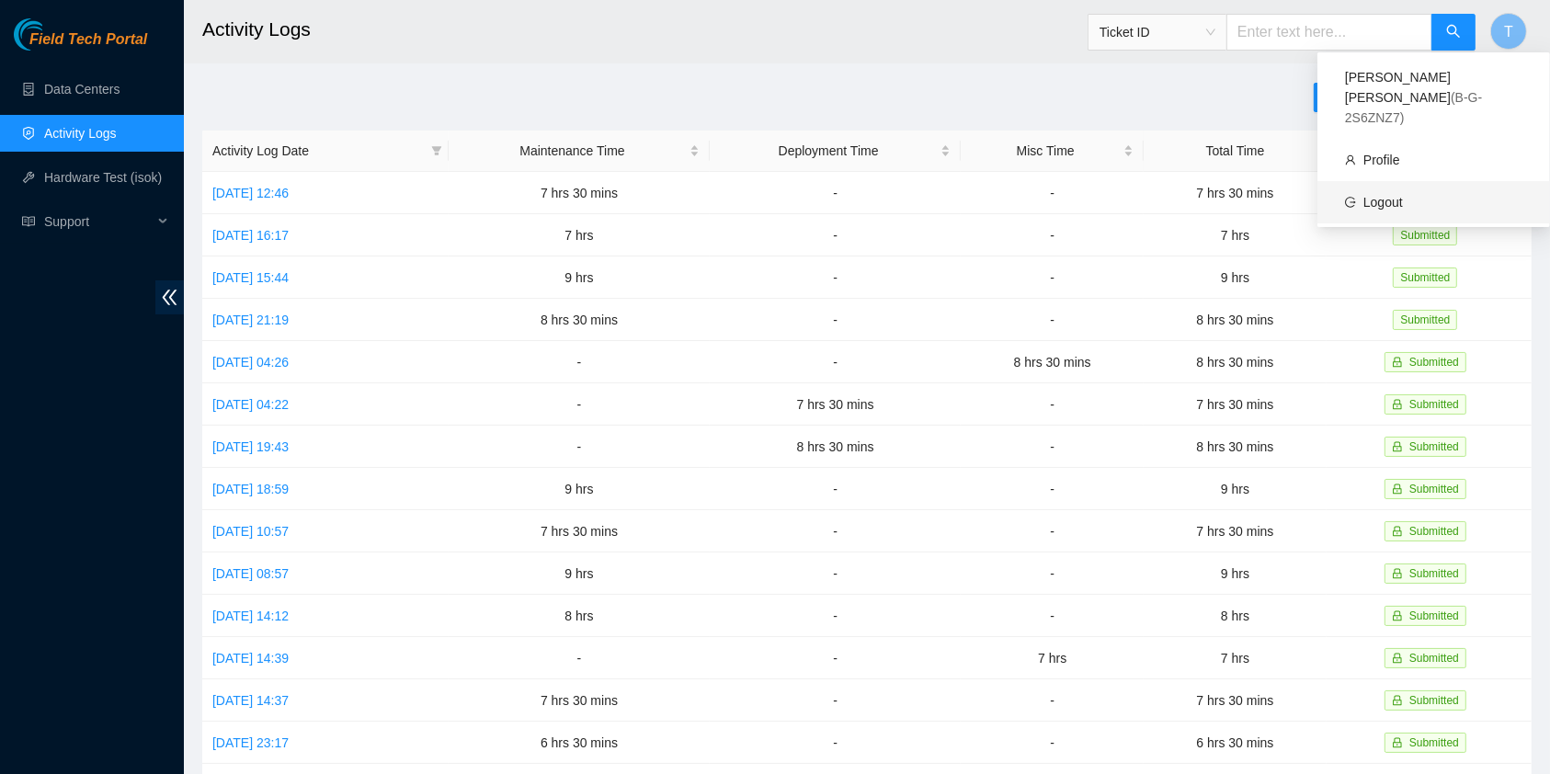
click at [1403, 195] on link "Logout" at bounding box center [1383, 202] width 40 height 15
